Goal: Obtain resource: Download file/media

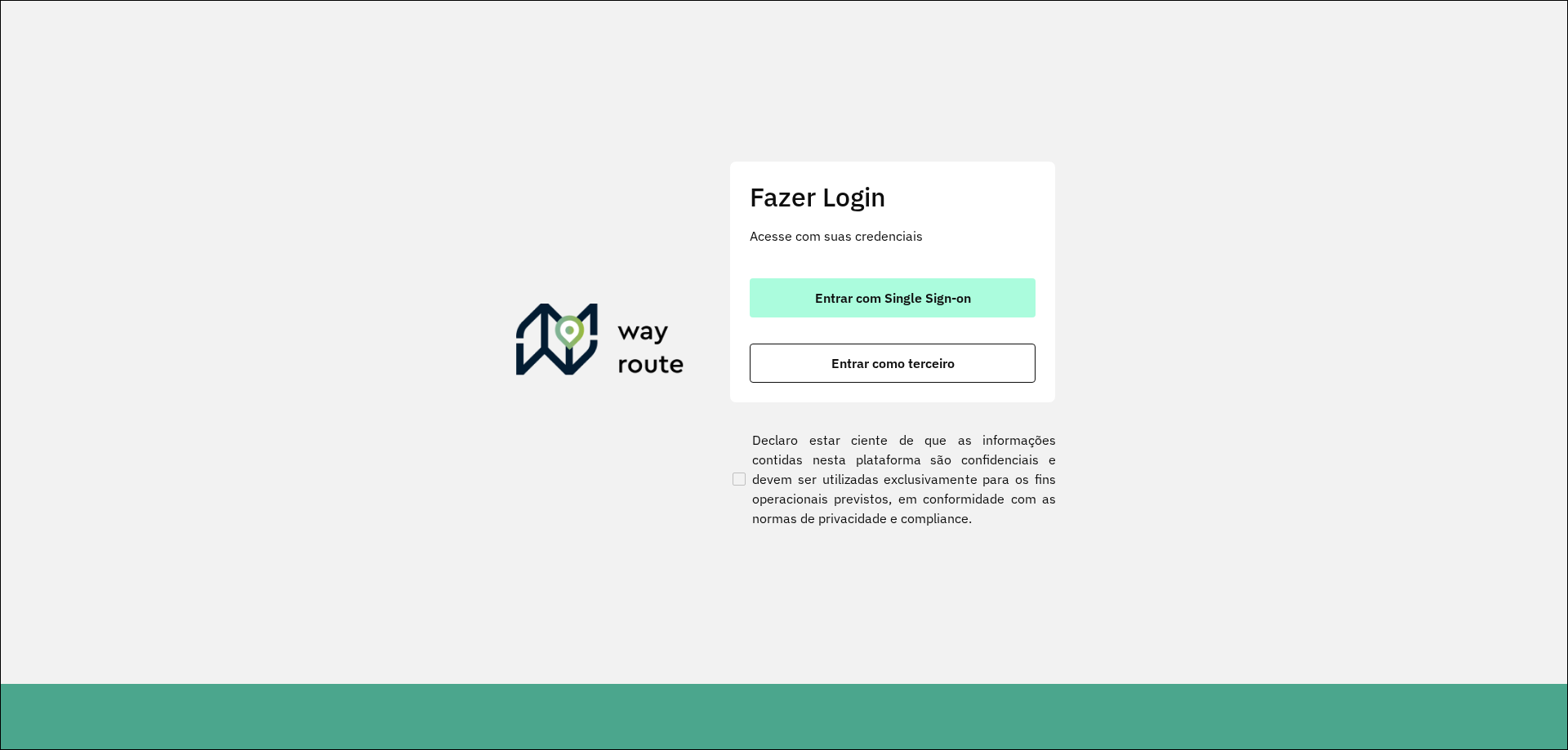
click at [799, 306] on button "Entrar com Single Sign-on" at bounding box center [892, 298] width 286 height 39
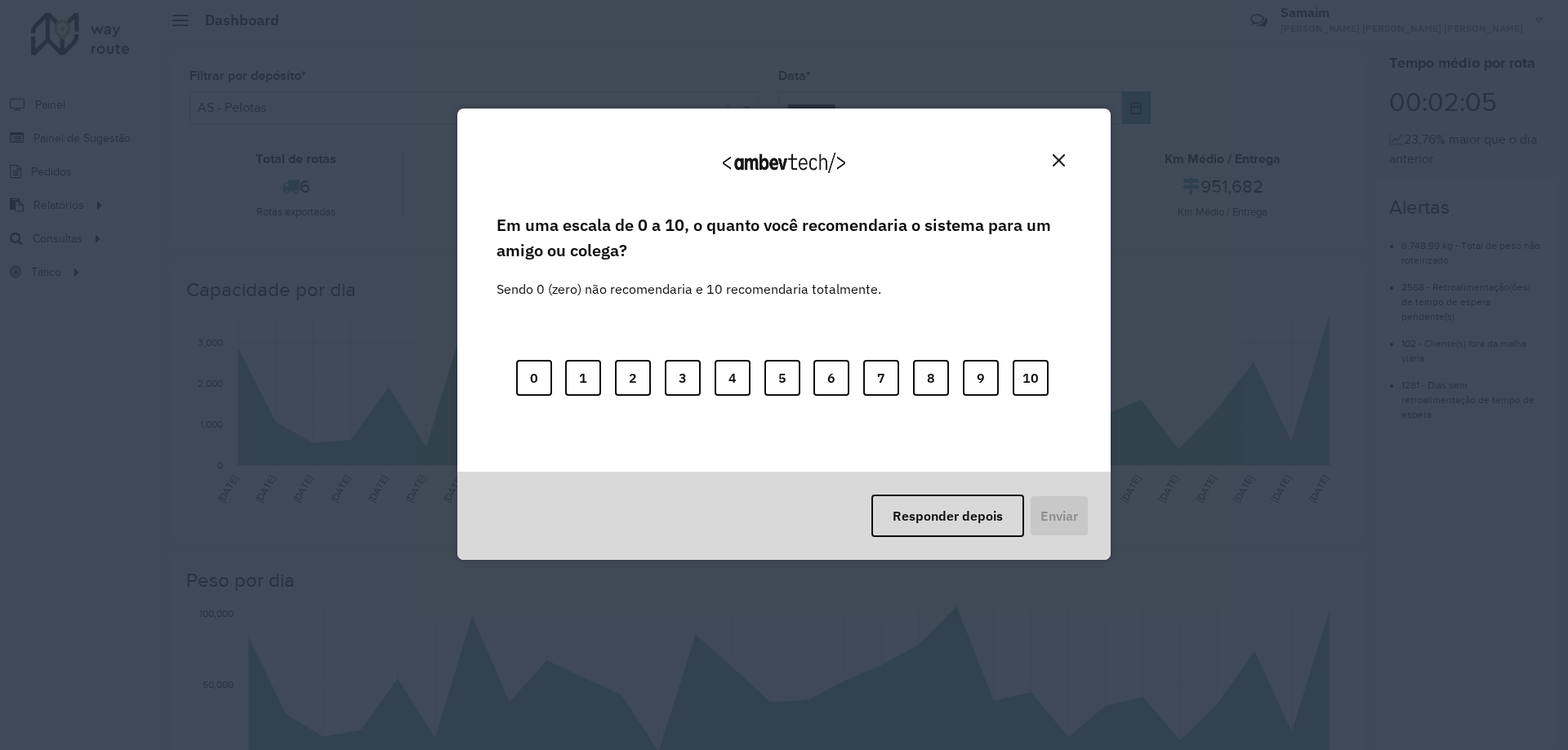
click at [898, 492] on div "Responder depois Enviar" at bounding box center [784, 516] width 654 height 88
click at [898, 514] on button "Responder depois" at bounding box center [947, 515] width 152 height 42
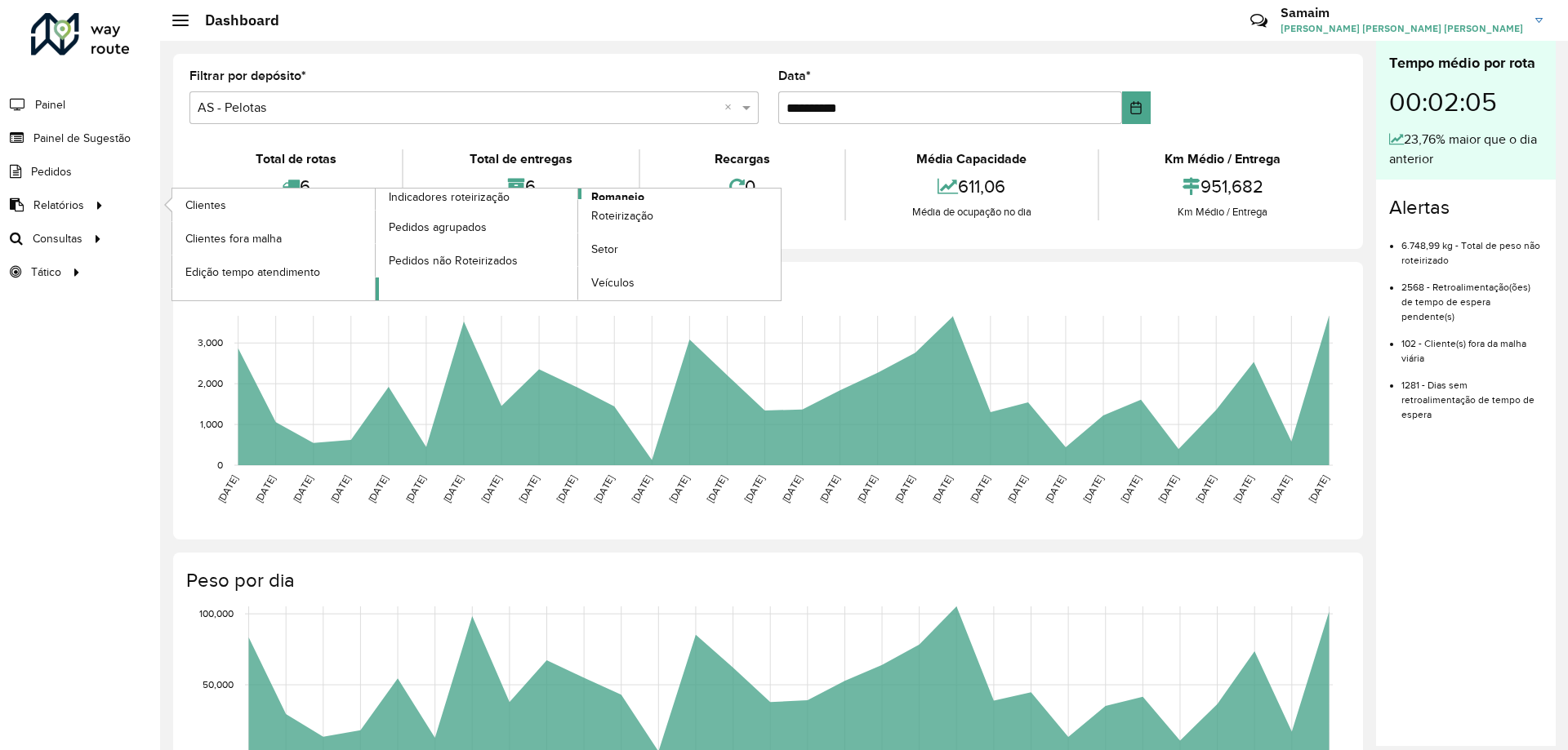
click at [622, 195] on span "Romaneio" at bounding box center [617, 197] width 53 height 17
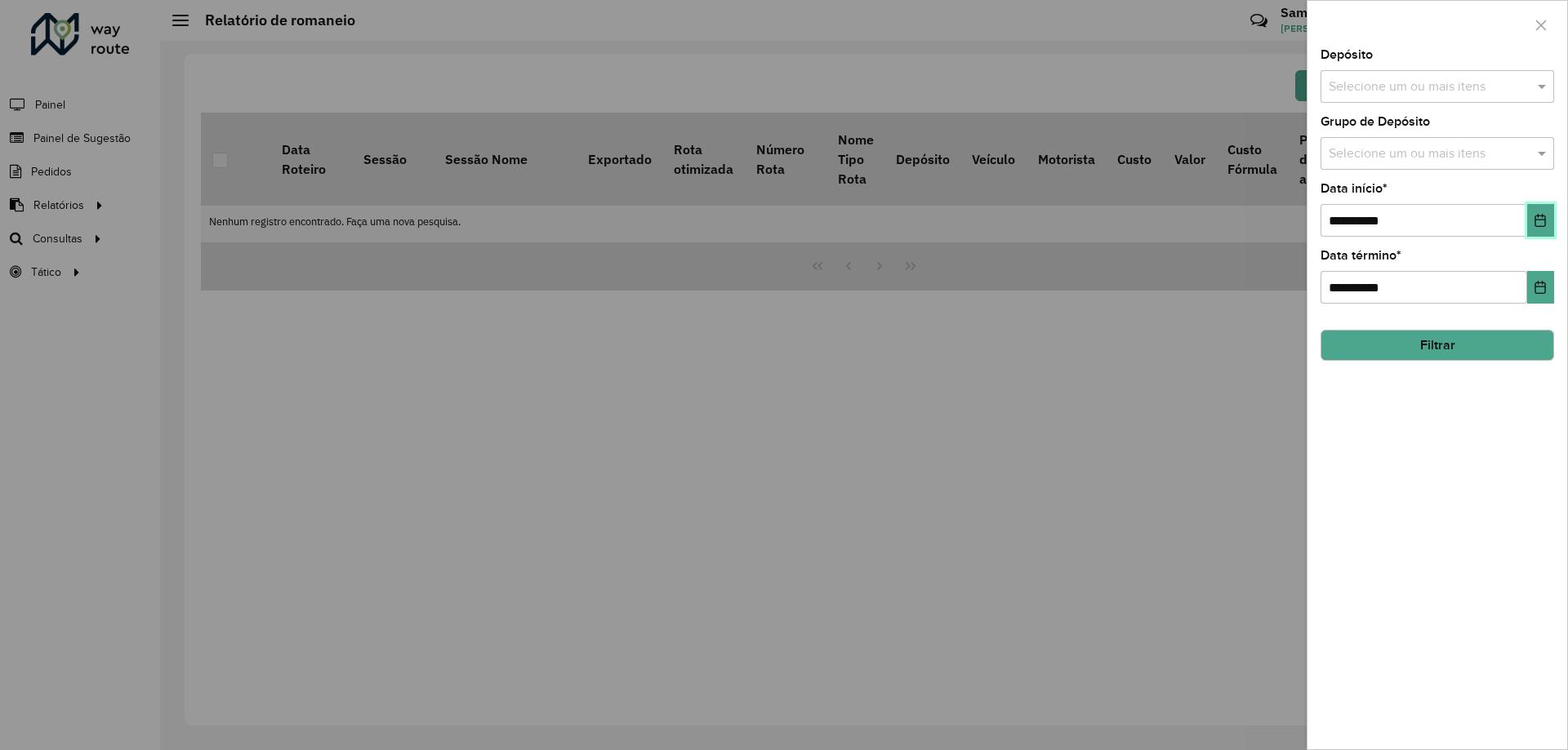
click at [1541, 218] on icon "Choose Date" at bounding box center [1541, 220] width 13 height 13
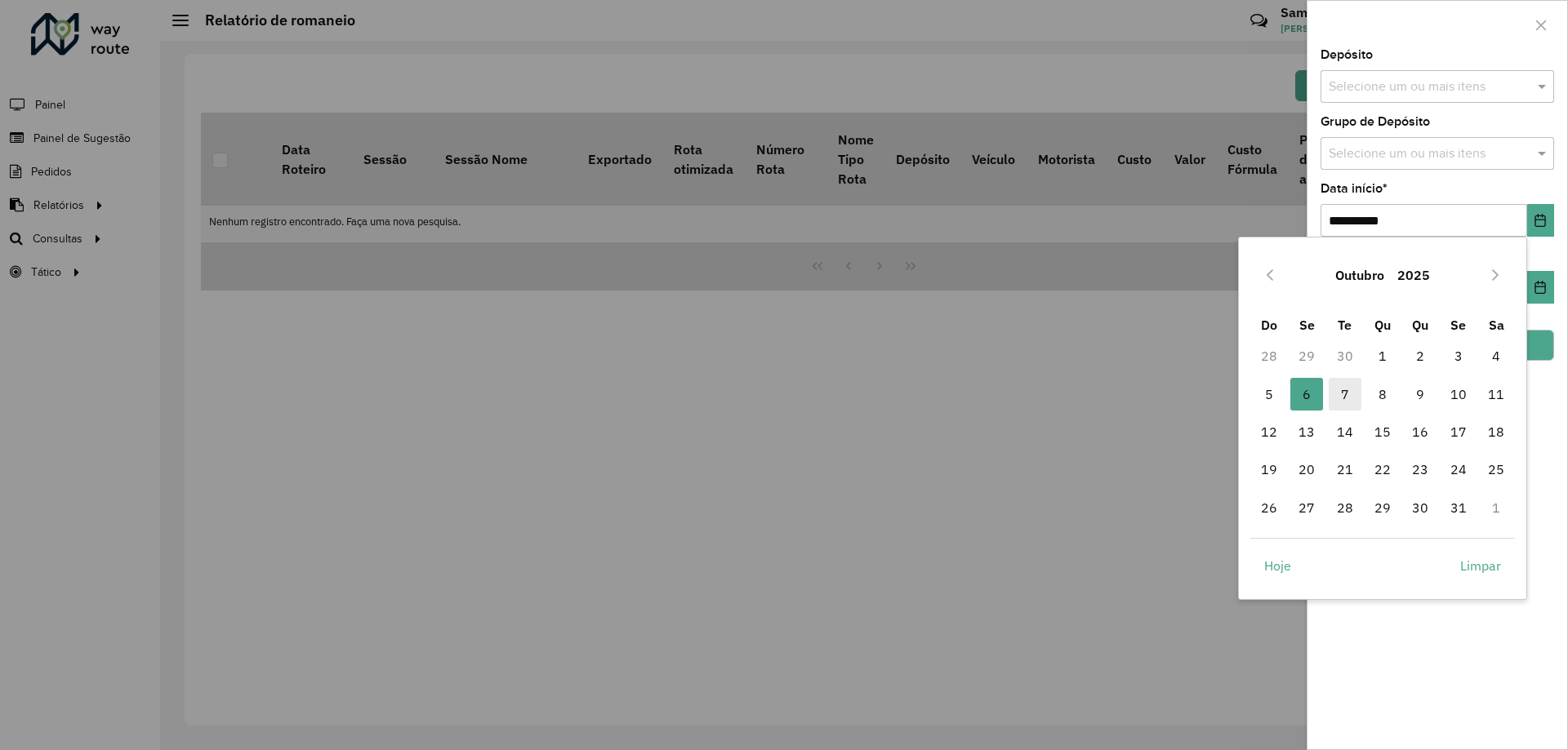
click at [1335, 394] on span "7" at bounding box center [1346, 395] width 33 height 33
type input "**********"
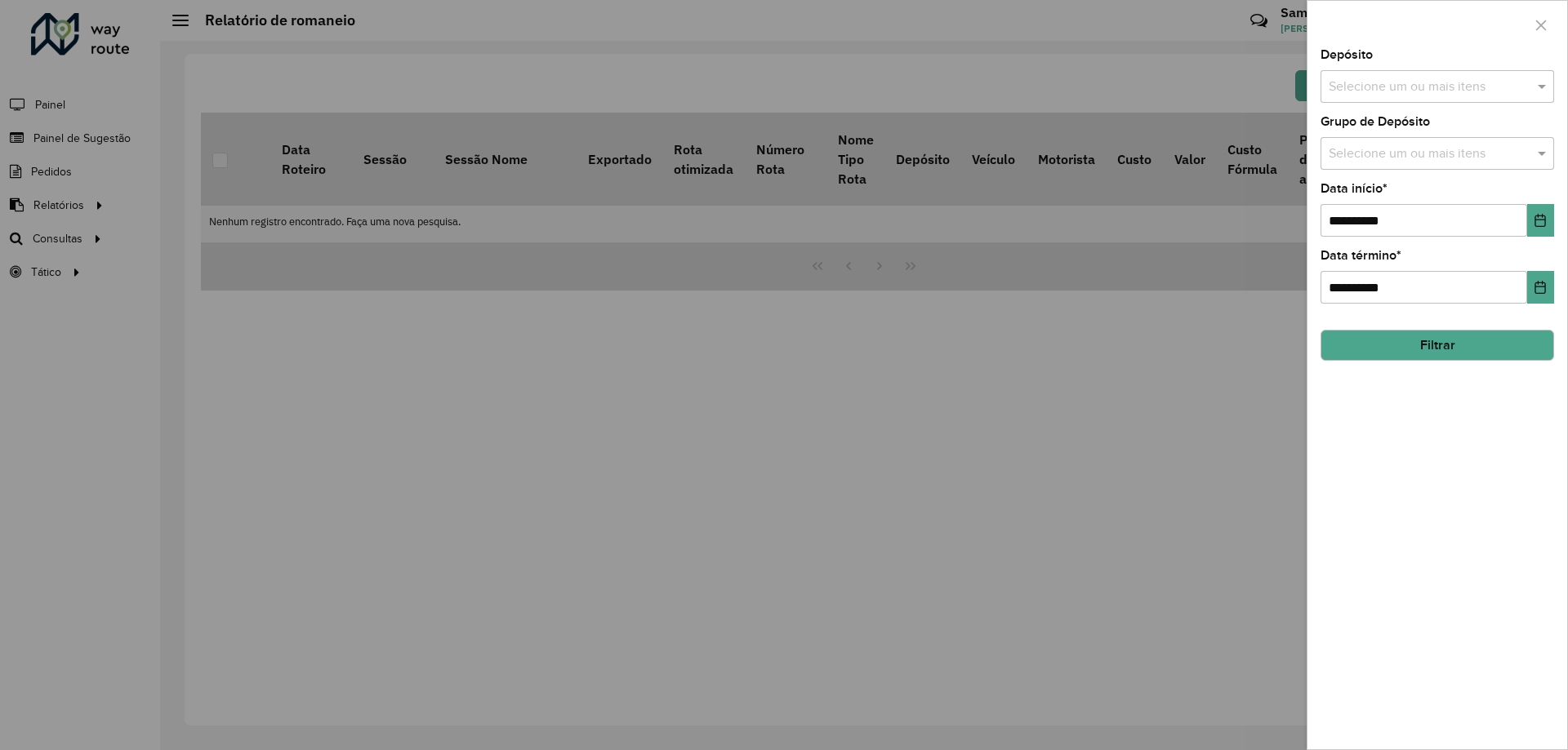
click at [1428, 79] on input "text" at bounding box center [1429, 87] width 209 height 19
click at [1401, 142] on button "Selecionar Todos" at bounding box center [1379, 137] width 104 height 25
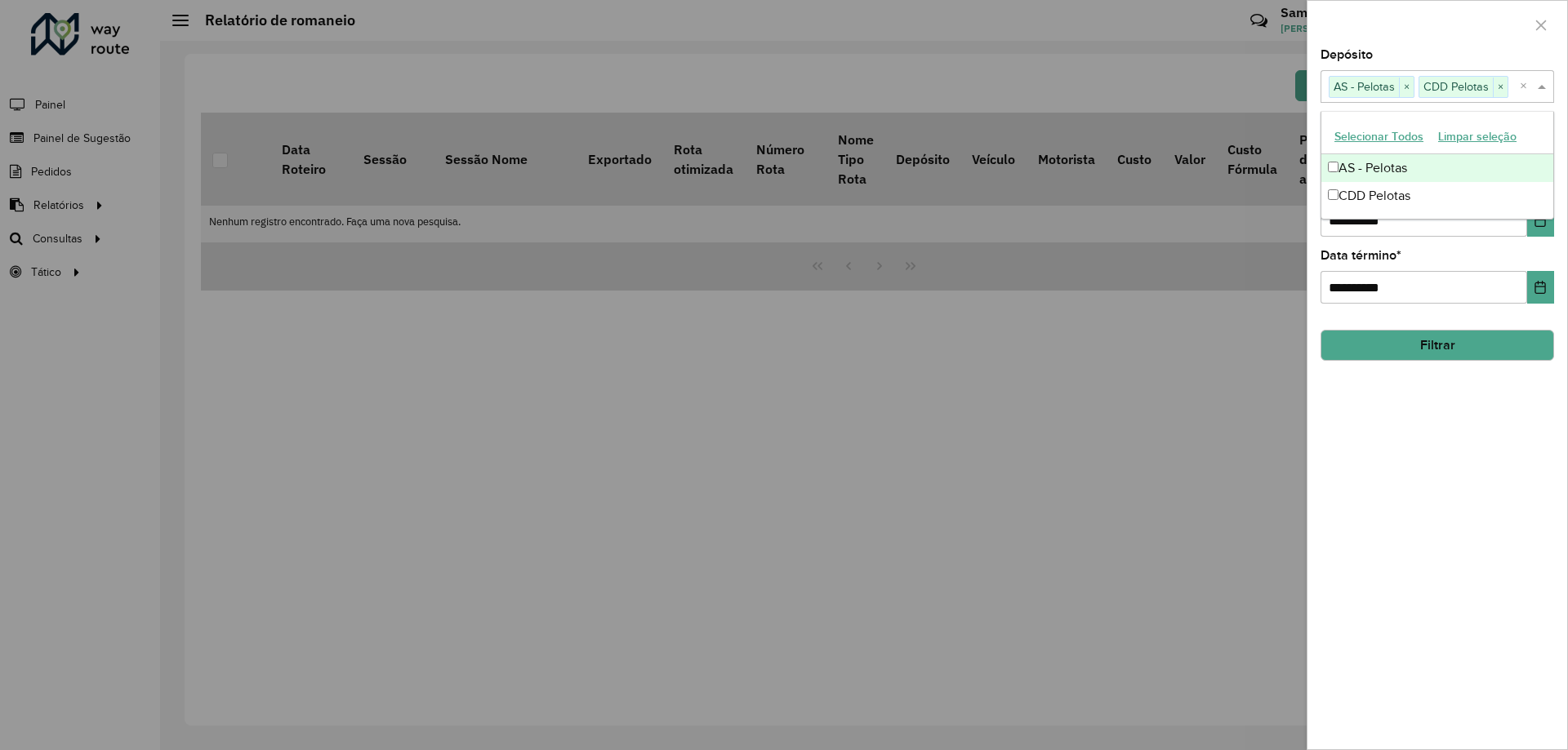
click at [1440, 19] on div at bounding box center [1437, 25] width 260 height 48
click at [1411, 139] on div "Selecione um ou mais itens" at bounding box center [1438, 153] width 234 height 33
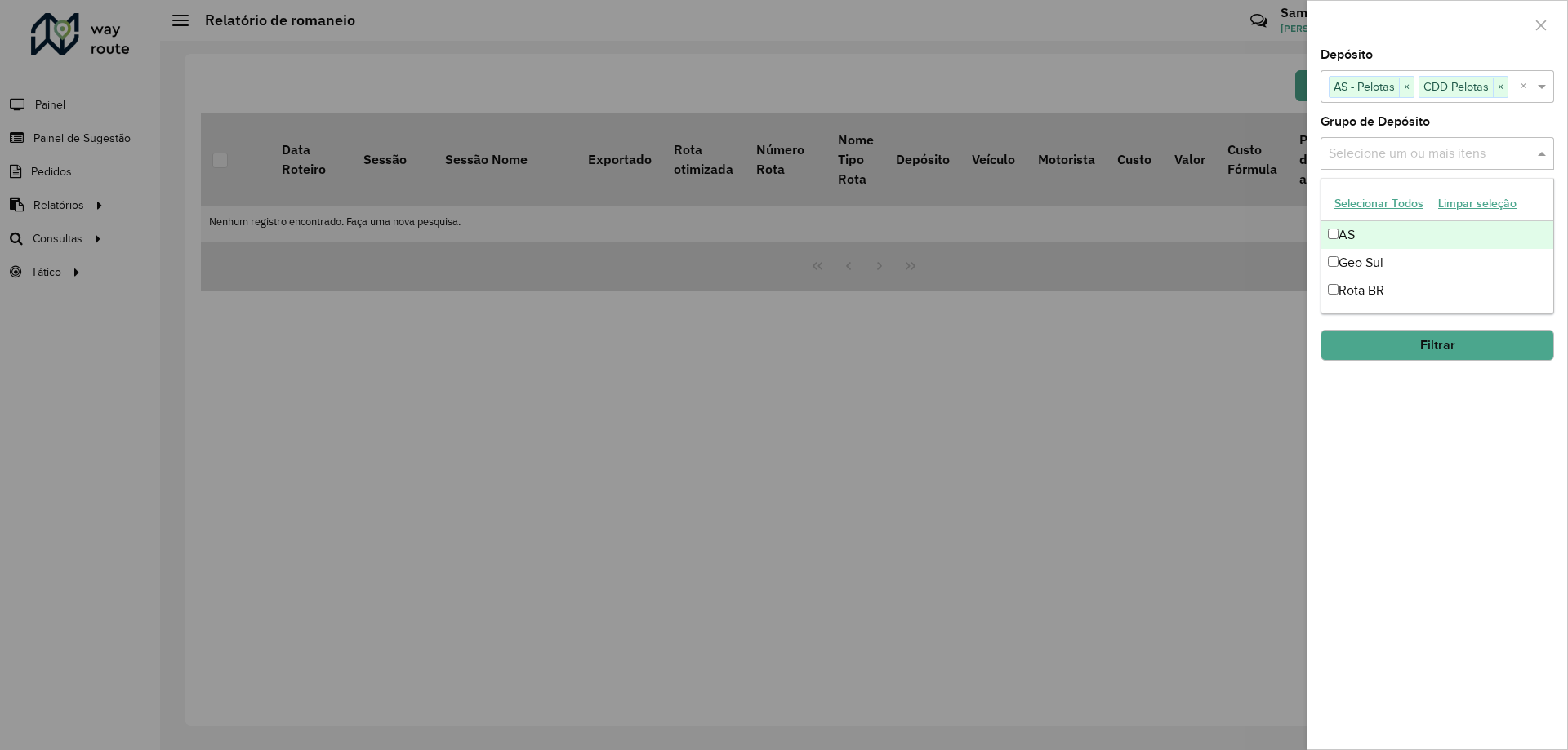
click at [1373, 214] on button "Selecionar Todos" at bounding box center [1379, 203] width 104 height 25
click at [1421, 4] on div at bounding box center [1437, 25] width 260 height 48
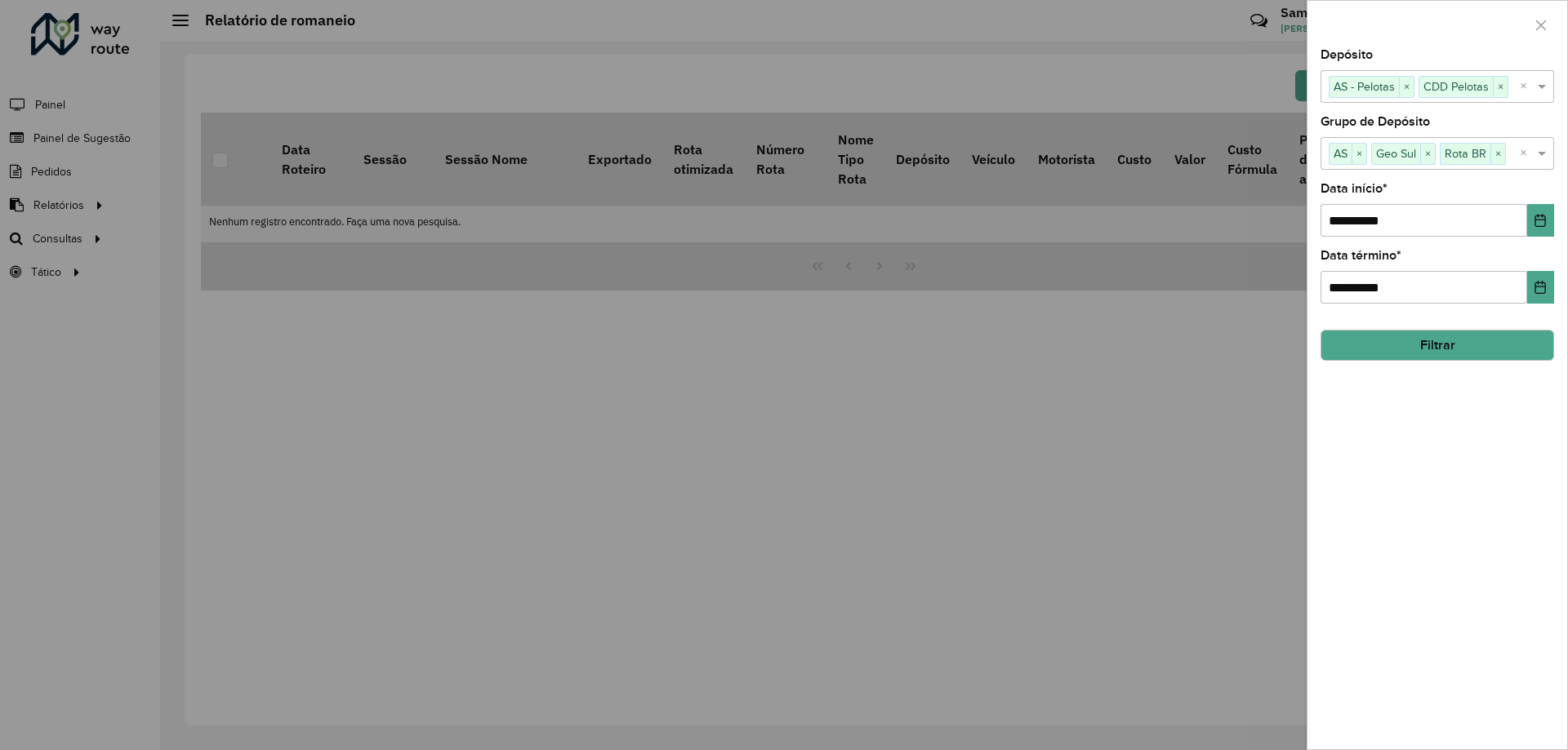
drag, startPoint x: 1401, startPoint y: 343, endPoint x: 1404, endPoint y: 330, distance: 13.3
click at [1403, 333] on button "Filtrar" at bounding box center [1438, 345] width 234 height 31
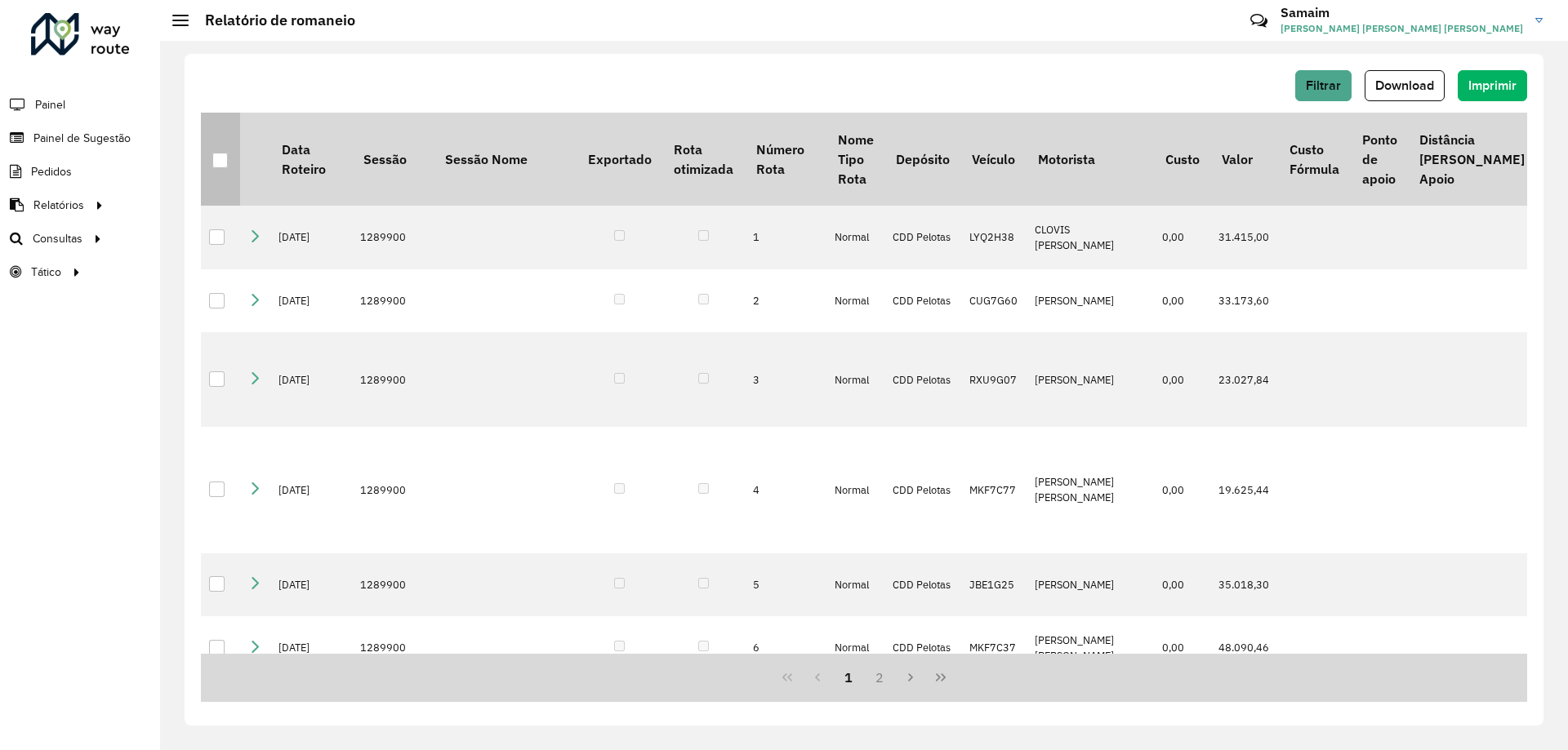
click at [219, 163] on div at bounding box center [220, 160] width 15 height 15
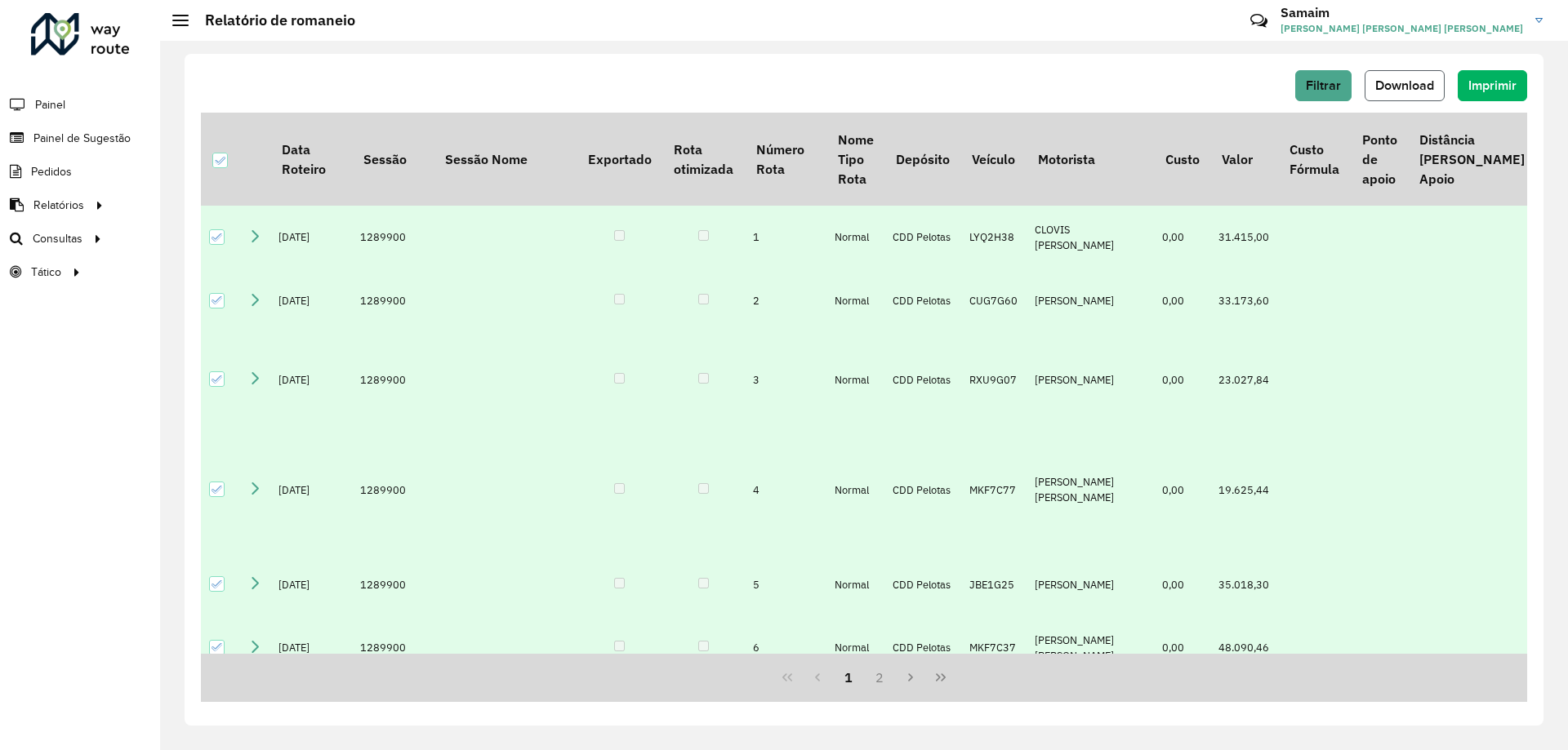
click at [1385, 91] on span "Download" at bounding box center [1404, 85] width 58 height 13
